Goal: Task Accomplishment & Management: Complete application form

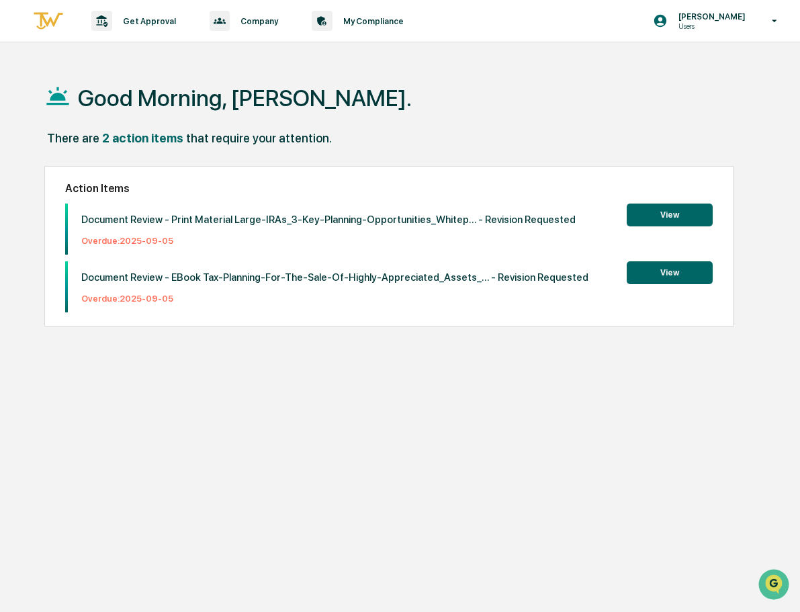
click at [656, 271] on button "View" at bounding box center [670, 272] width 86 height 23
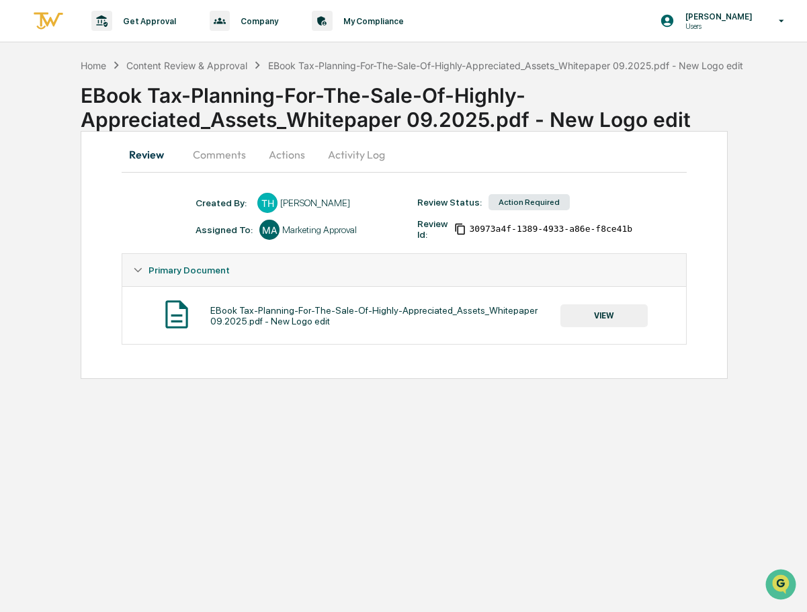
click at [230, 157] on button "Comments" at bounding box center [219, 154] width 75 height 32
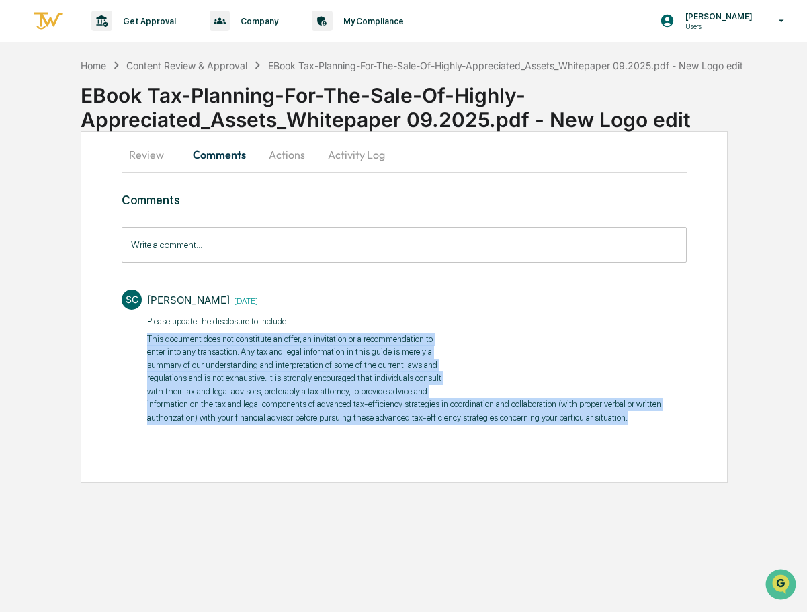
drag, startPoint x: 149, startPoint y: 339, endPoint x: 500, endPoint y: 410, distance: 357.8
click at [654, 429] on div "Comments Write a comment... Write a comment... SC Stacy Creekmur 2 weeks ago ​P…" at bounding box center [404, 334] width 565 height 283
copy p "This document does not constitute an offer, an invitation or a recommendation t…"
click at [422, 425] on div "Stacy Creekmur 2 weeks ago ​Please update the disclosure to include This docume…" at bounding box center [416, 359] width 539 height 139
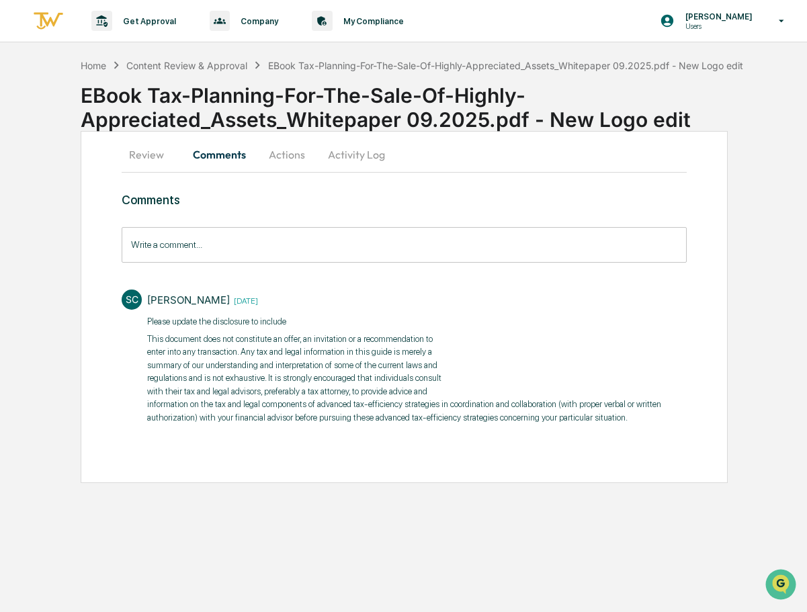
click at [291, 157] on button "Actions" at bounding box center [287, 154] width 60 height 32
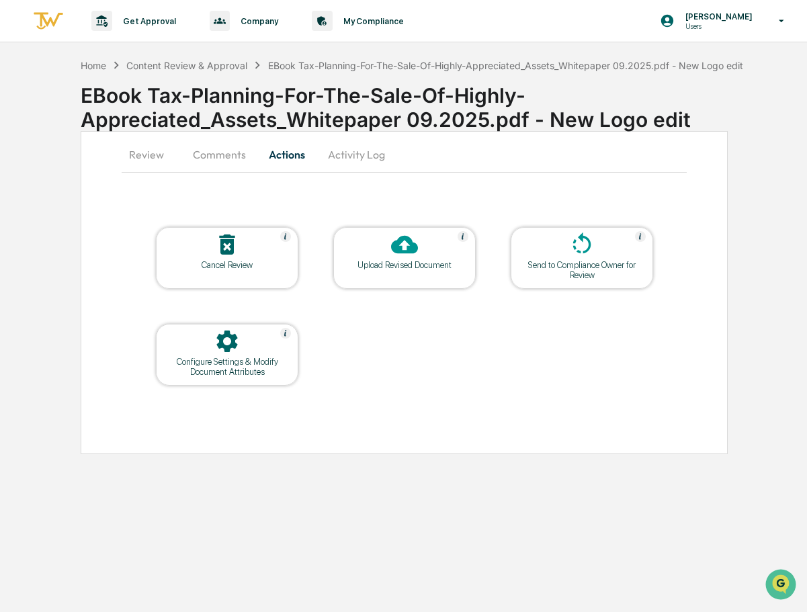
click at [392, 255] on icon at bounding box center [404, 244] width 27 height 27
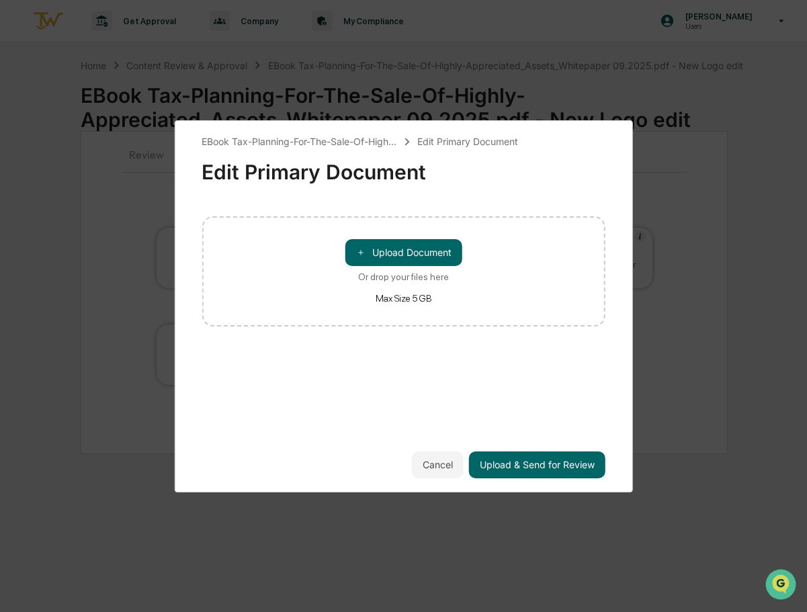
click at [392, 255] on button "＋ Upload Document" at bounding box center [403, 252] width 117 height 27
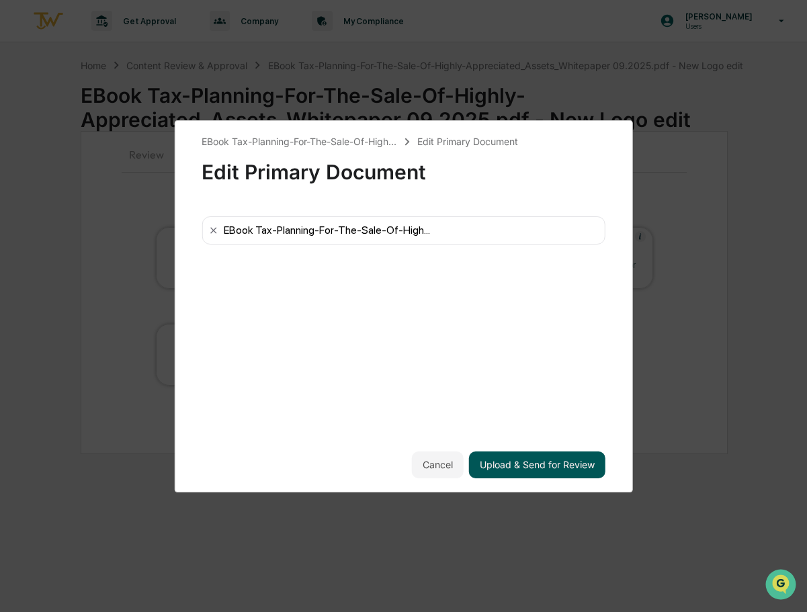
click at [550, 461] on button "Upload & Send for Review" at bounding box center [537, 464] width 136 height 27
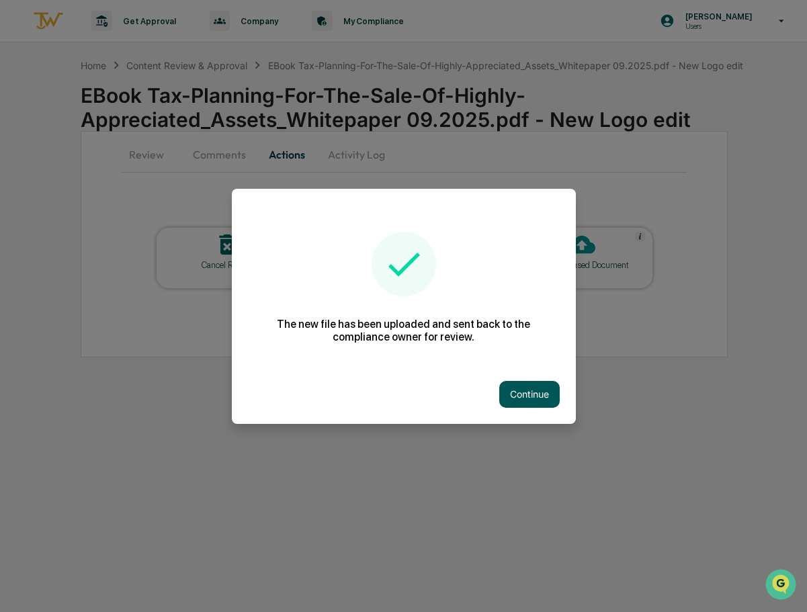
click at [539, 396] on button "Continue" at bounding box center [529, 394] width 60 height 27
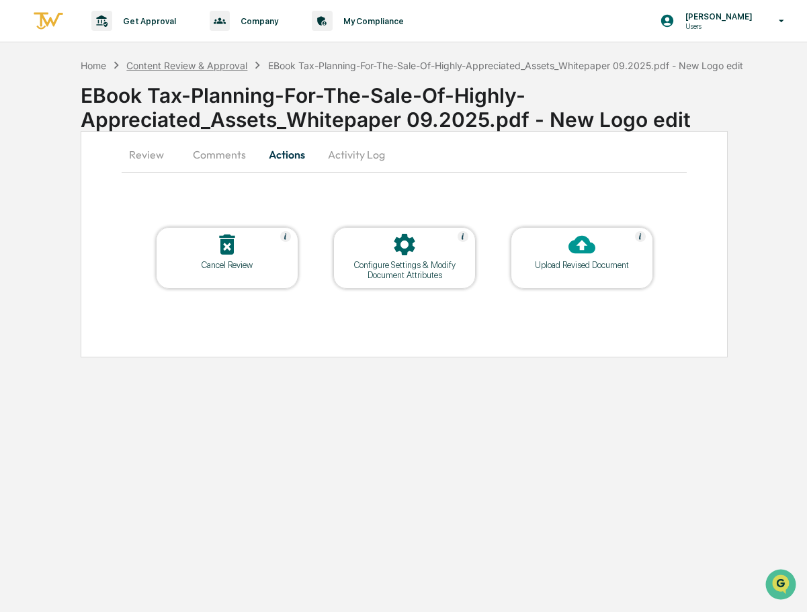
click at [199, 67] on div "Content Review & Approval" at bounding box center [186, 65] width 121 height 11
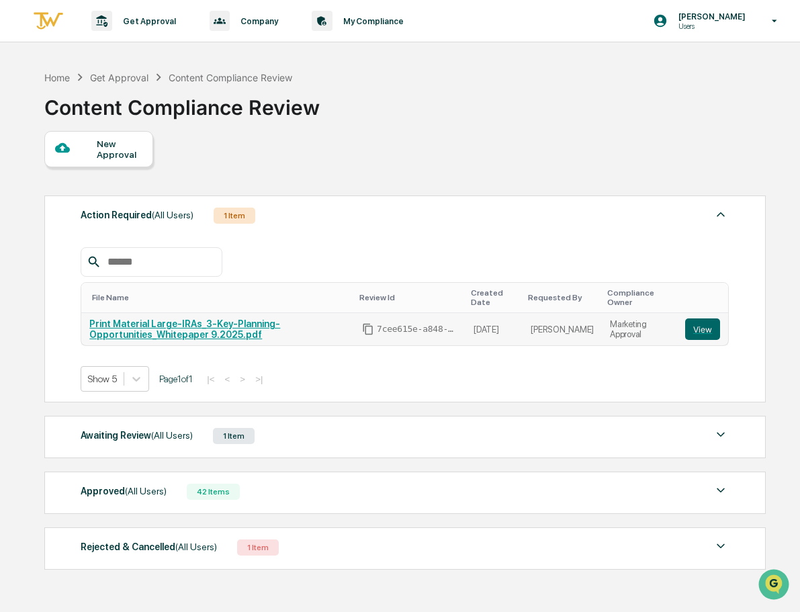
click at [202, 330] on link "Print Material Large-IRAs_3-Key-Planning-Opportunities_Whitepaper 9.2025.pdf" at bounding box center [184, 328] width 191 height 21
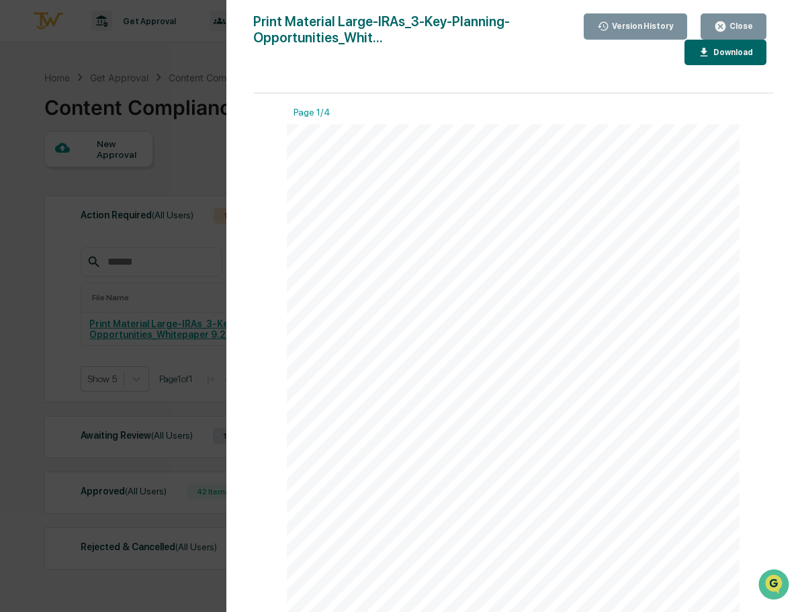
click at [392, 91] on div "Print Material Large-IRAs_3-Key-Planning-Opportunities_Whit... Close Version Hi…" at bounding box center [513, 319] width 520 height 612
click at [748, 26] on div "Close" at bounding box center [740, 25] width 26 height 9
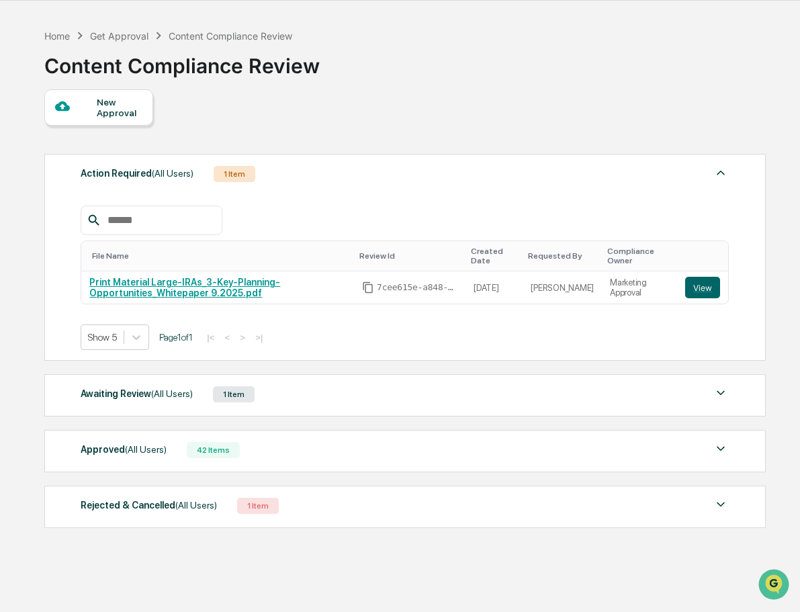
scroll to position [64, 0]
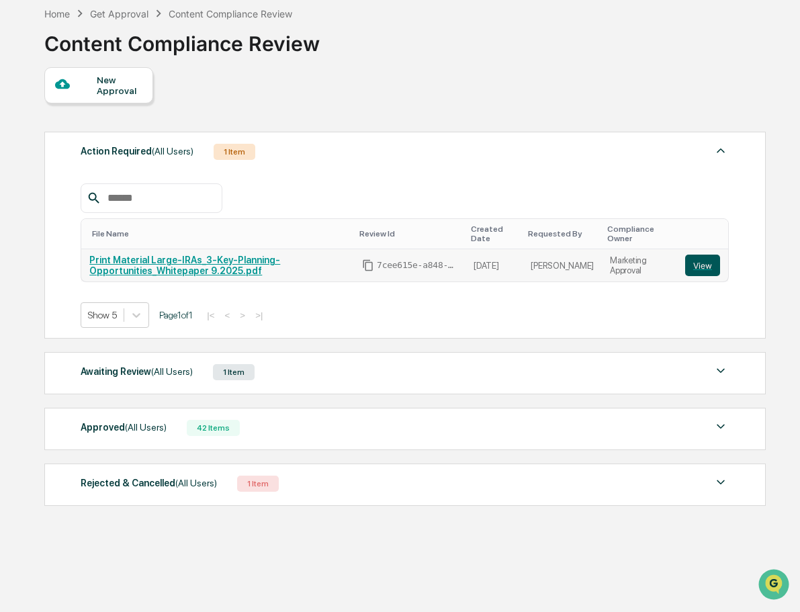
click at [701, 261] on button "View" at bounding box center [702, 265] width 35 height 21
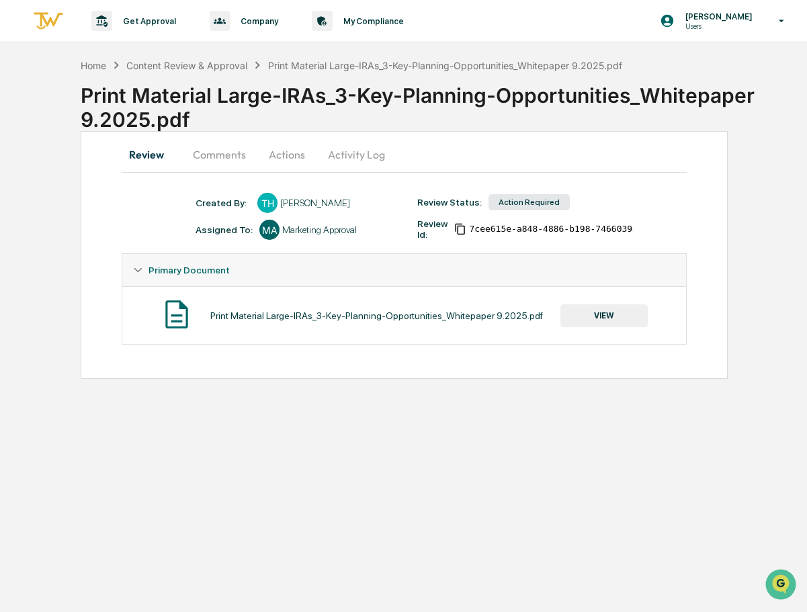
click at [227, 155] on button "Comments" at bounding box center [219, 154] width 75 height 32
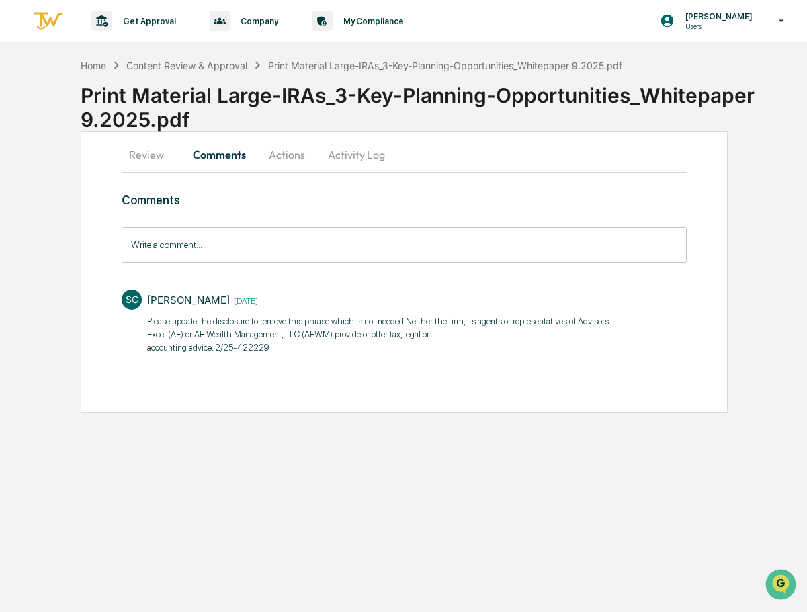
click at [283, 157] on button "Actions" at bounding box center [287, 154] width 60 height 32
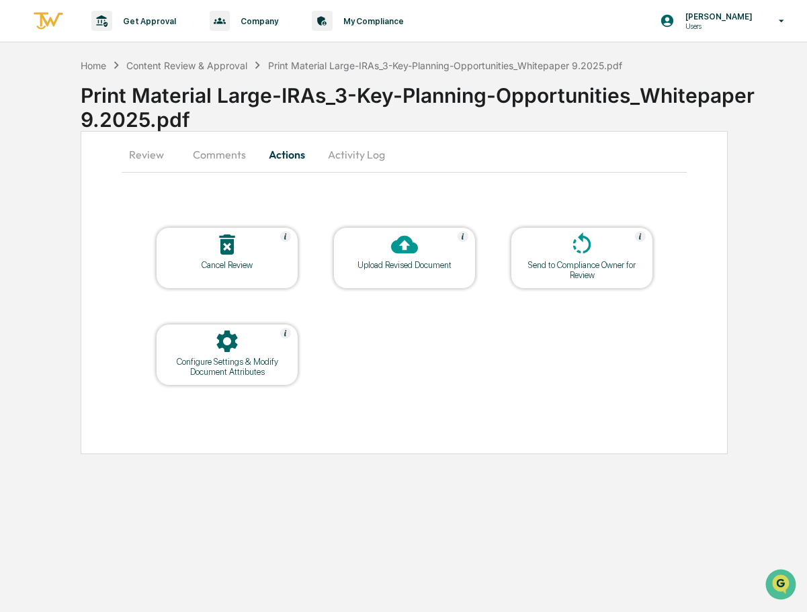
click at [360, 261] on div "Upload Revised Document" at bounding box center [404, 265] width 121 height 10
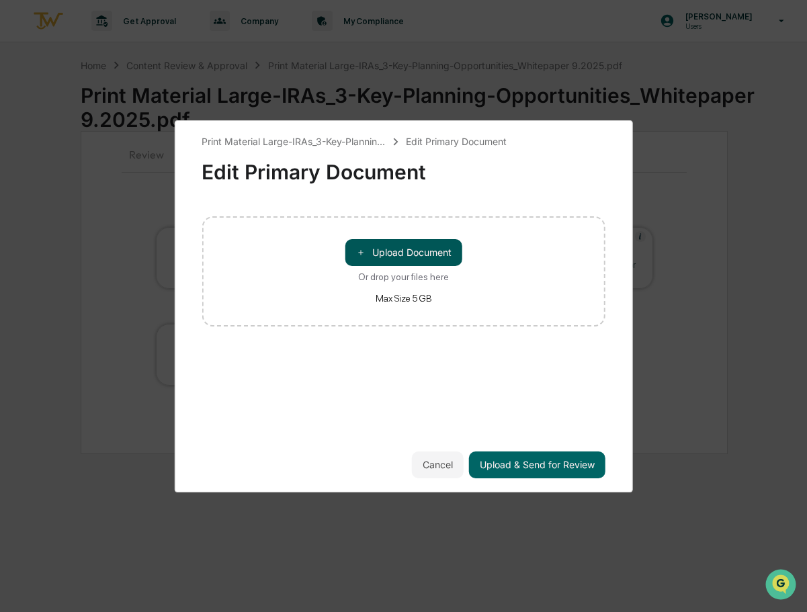
click at [365, 259] on button "＋ Upload Document" at bounding box center [403, 252] width 117 height 27
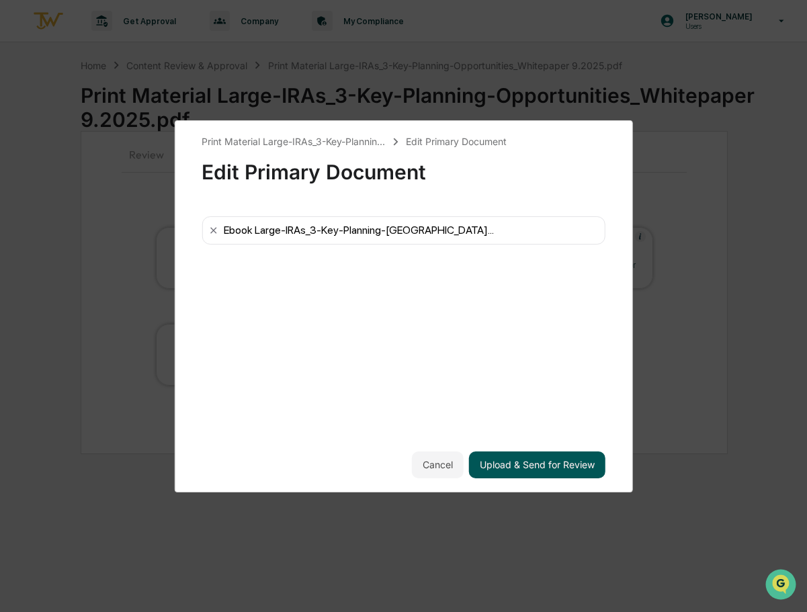
click at [548, 466] on button "Upload & Send for Review" at bounding box center [537, 464] width 136 height 27
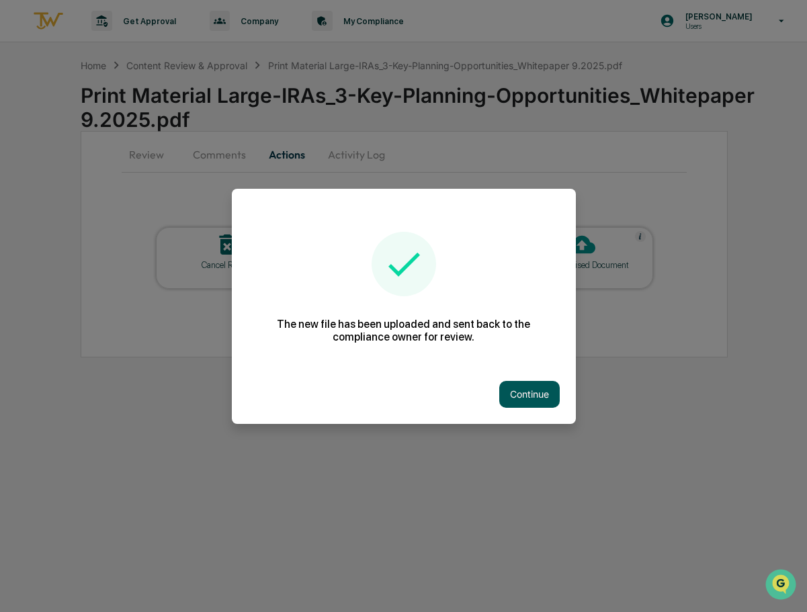
click at [538, 390] on button "Continue" at bounding box center [529, 394] width 60 height 27
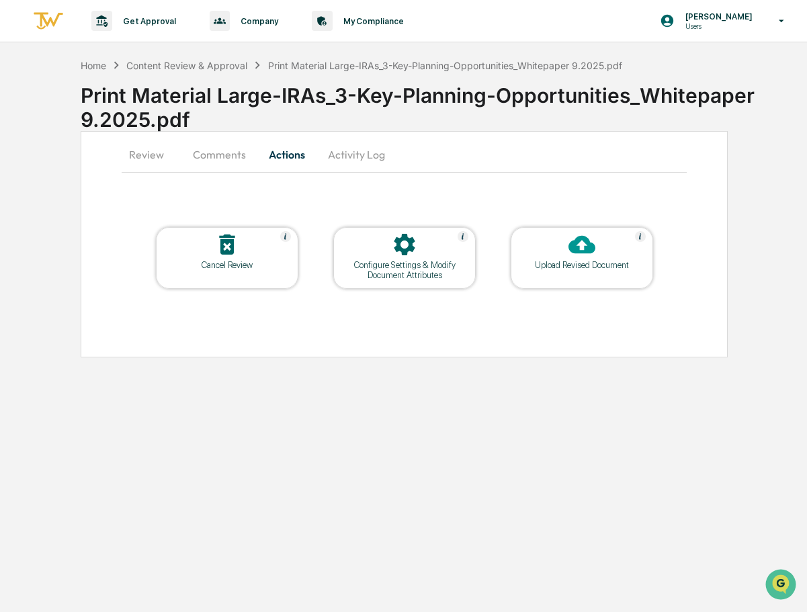
click at [621, 485] on div "Get Approval Content & Transactions Company Policies & Documents My Compliance …" at bounding box center [403, 306] width 807 height 612
click at [136, 19] on p "Get Approval" at bounding box center [147, 21] width 71 height 10
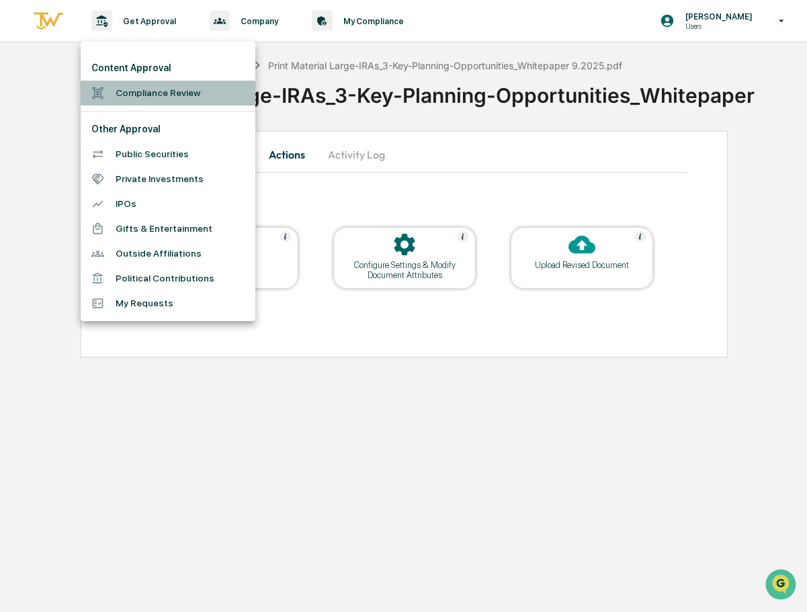
click at [159, 92] on li "Compliance Review" at bounding box center [168, 93] width 175 height 25
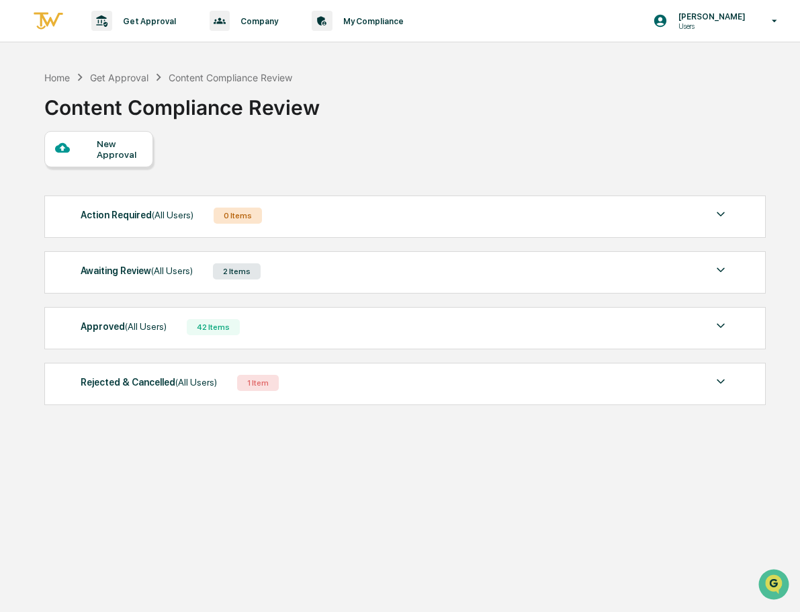
click at [254, 388] on div "1 Item" at bounding box center [258, 383] width 42 height 16
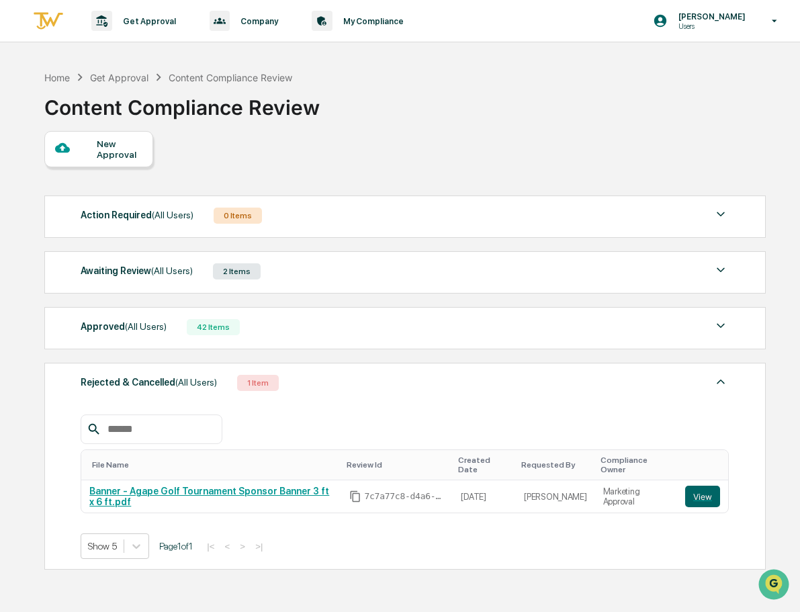
click at [226, 162] on div "New Approval" at bounding box center [404, 149] width 720 height 36
click at [117, 143] on div "New Approval" at bounding box center [119, 148] width 45 height 21
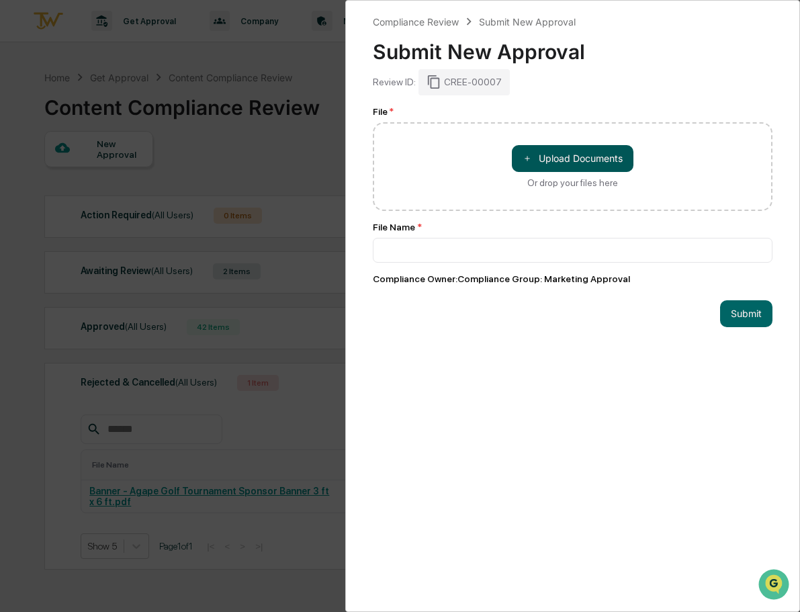
click at [533, 152] on button "＋ Upload Documents" at bounding box center [573, 158] width 122 height 27
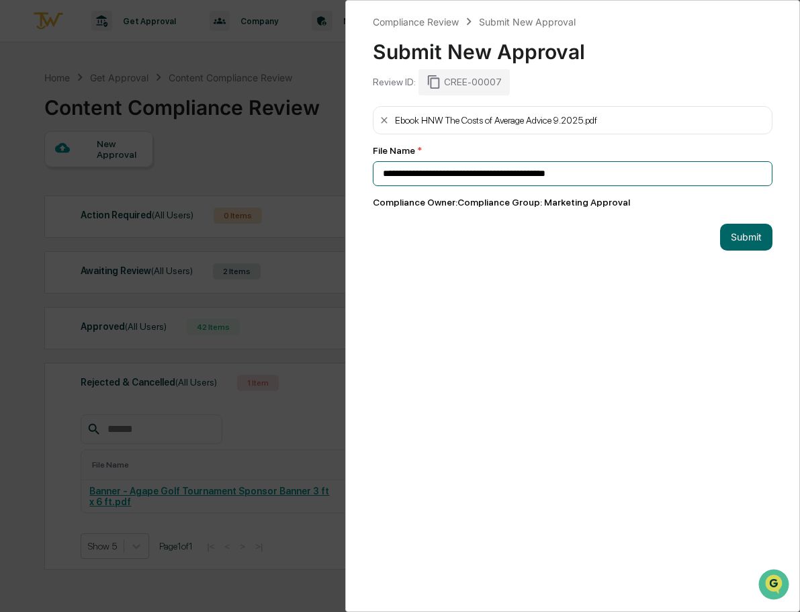
click at [632, 173] on input "**********" at bounding box center [573, 173] width 400 height 25
type input "**********"
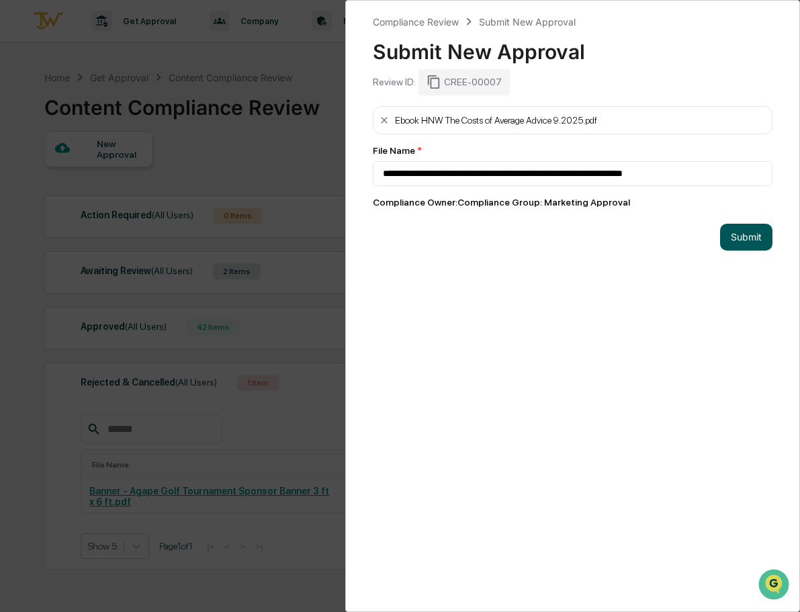
click at [737, 238] on button "Submit" at bounding box center [746, 237] width 52 height 27
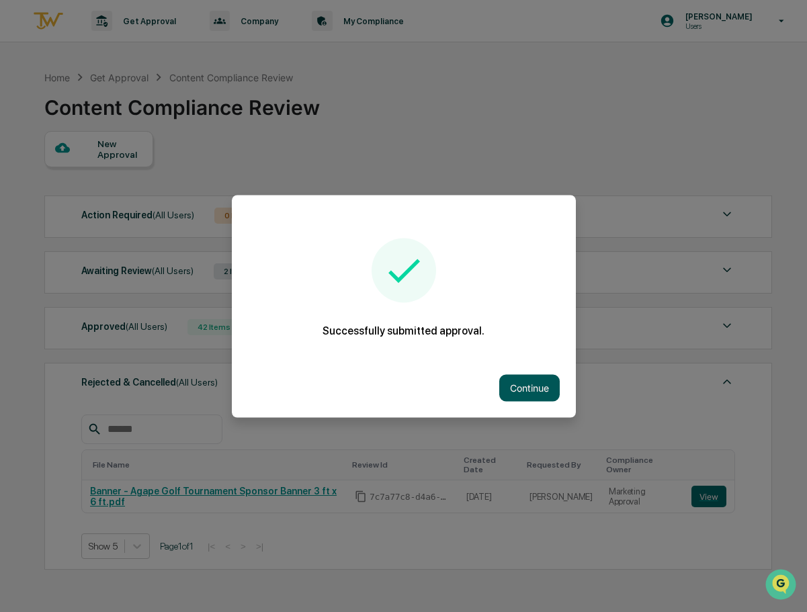
click at [521, 383] on button "Continue" at bounding box center [529, 387] width 60 height 27
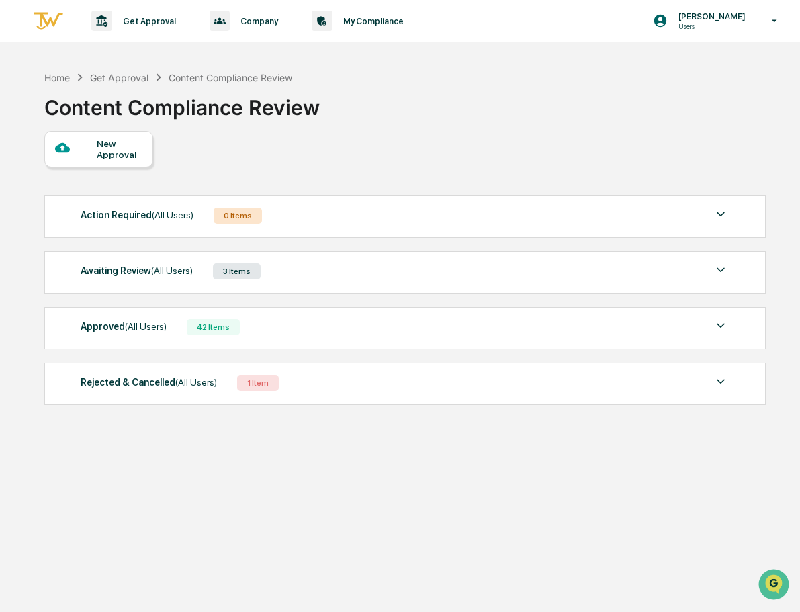
click at [517, 469] on div "Home Get Approval Content Compliance Review Content Compliance Review New Appro…" at bounding box center [404, 370] width 760 height 612
click at [111, 146] on div "New Approval" at bounding box center [119, 148] width 45 height 21
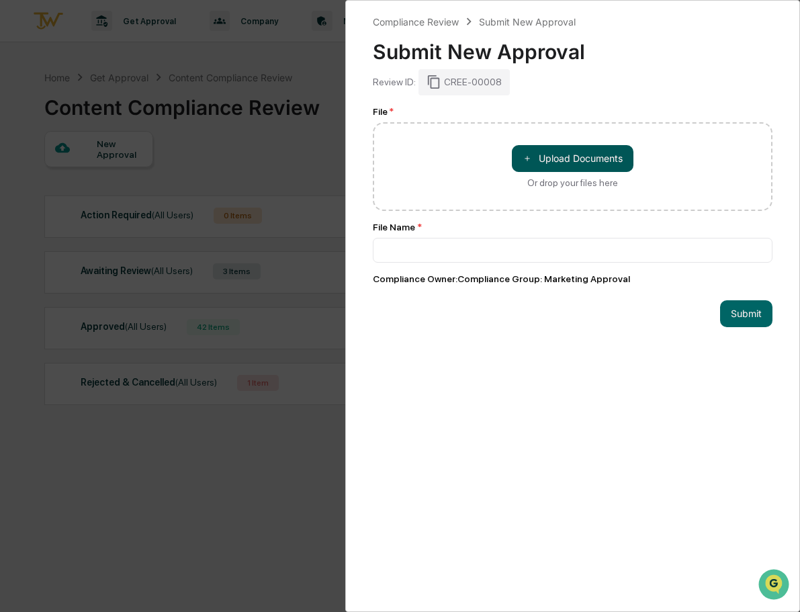
click at [564, 153] on button "＋ Upload Documents" at bounding box center [573, 158] width 122 height 27
click at [575, 157] on button "＋ Upload Documents" at bounding box center [573, 158] width 122 height 27
type input "**********"
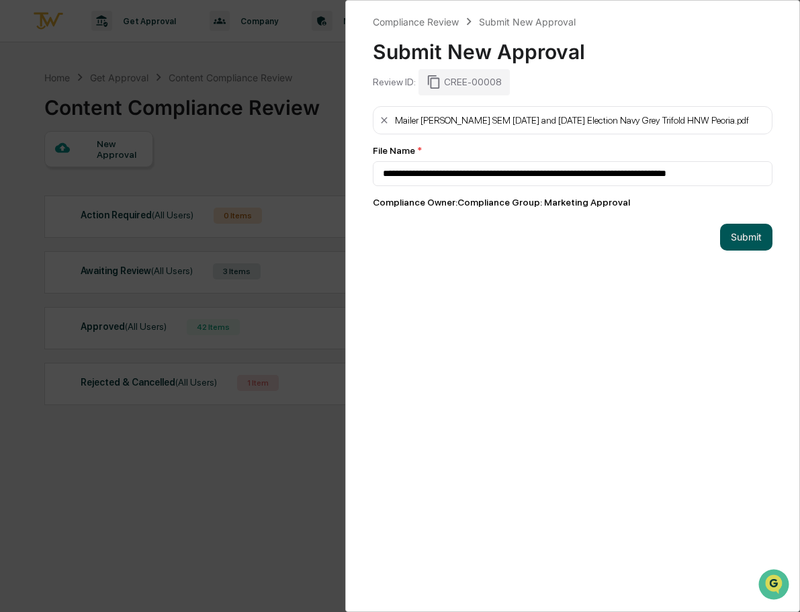
click at [730, 233] on button "Submit" at bounding box center [746, 237] width 52 height 27
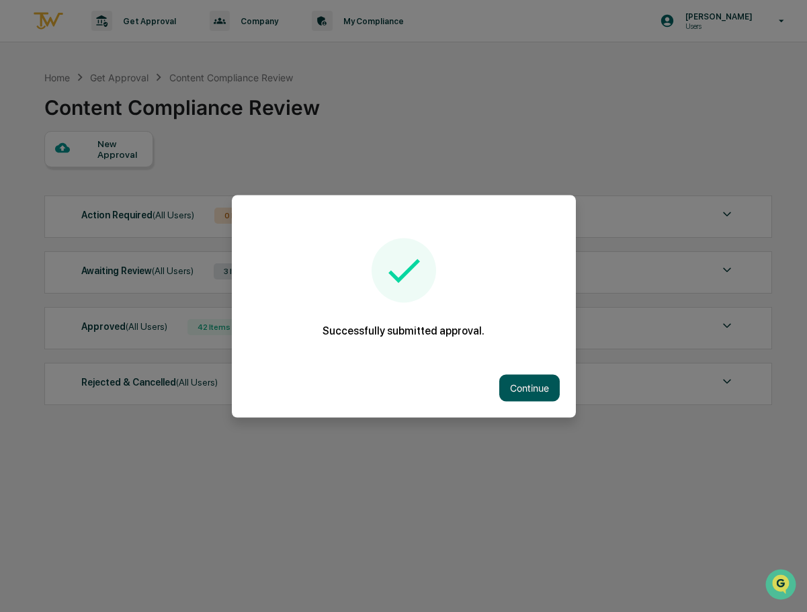
click at [525, 382] on button "Continue" at bounding box center [529, 387] width 60 height 27
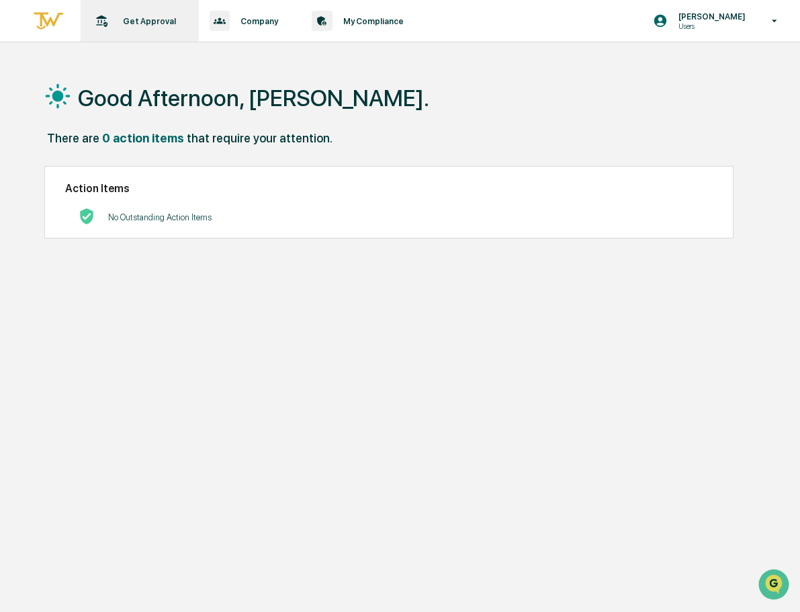
click at [153, 24] on p "Get Approval" at bounding box center [147, 21] width 71 height 10
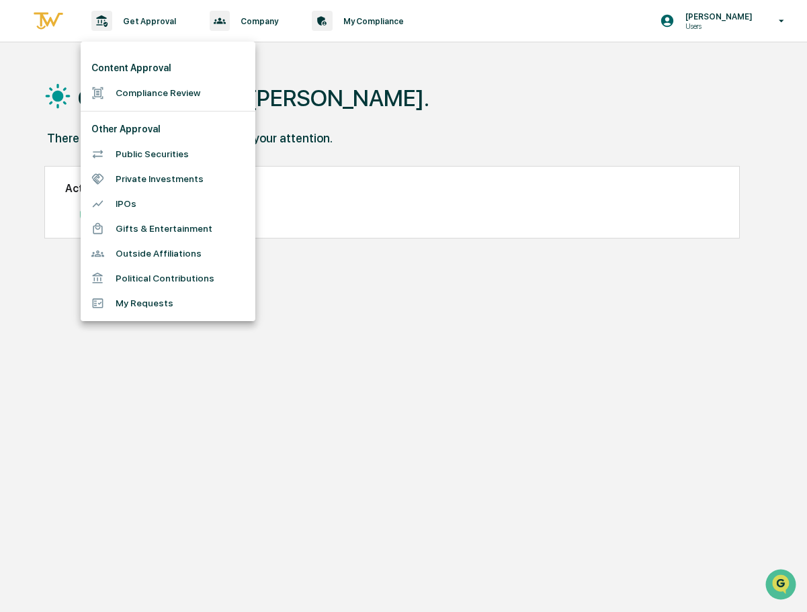
click at [145, 91] on li "Compliance Review" at bounding box center [168, 93] width 175 height 25
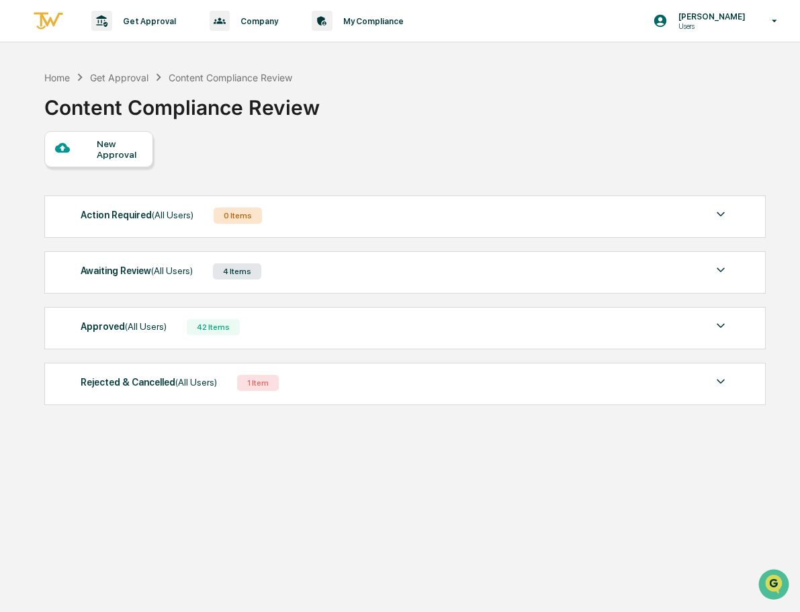
click at [719, 267] on img at bounding box center [721, 270] width 16 height 16
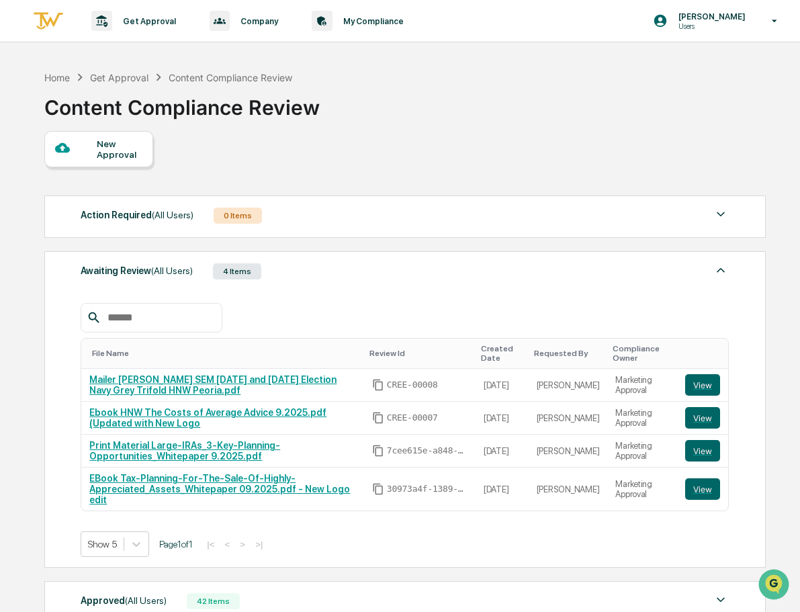
click at [385, 182] on div "New Approval Action Required (All Users) 0 Items No data to display Show 5 Page…" at bounding box center [404, 408] width 720 height 555
